Goal: Task Accomplishment & Management: Manage account settings

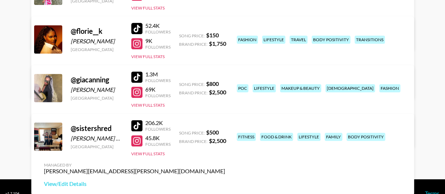
scroll to position [138, 0]
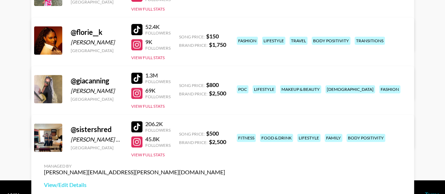
click at [225, 133] on link "View/Edit Details" at bounding box center [134, 136] width 181 height 7
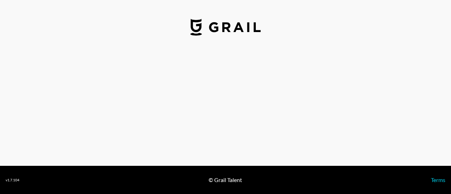
select select "USD"
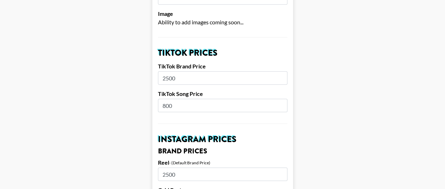
scroll to position [197, 0]
